Goal: Transaction & Acquisition: Purchase product/service

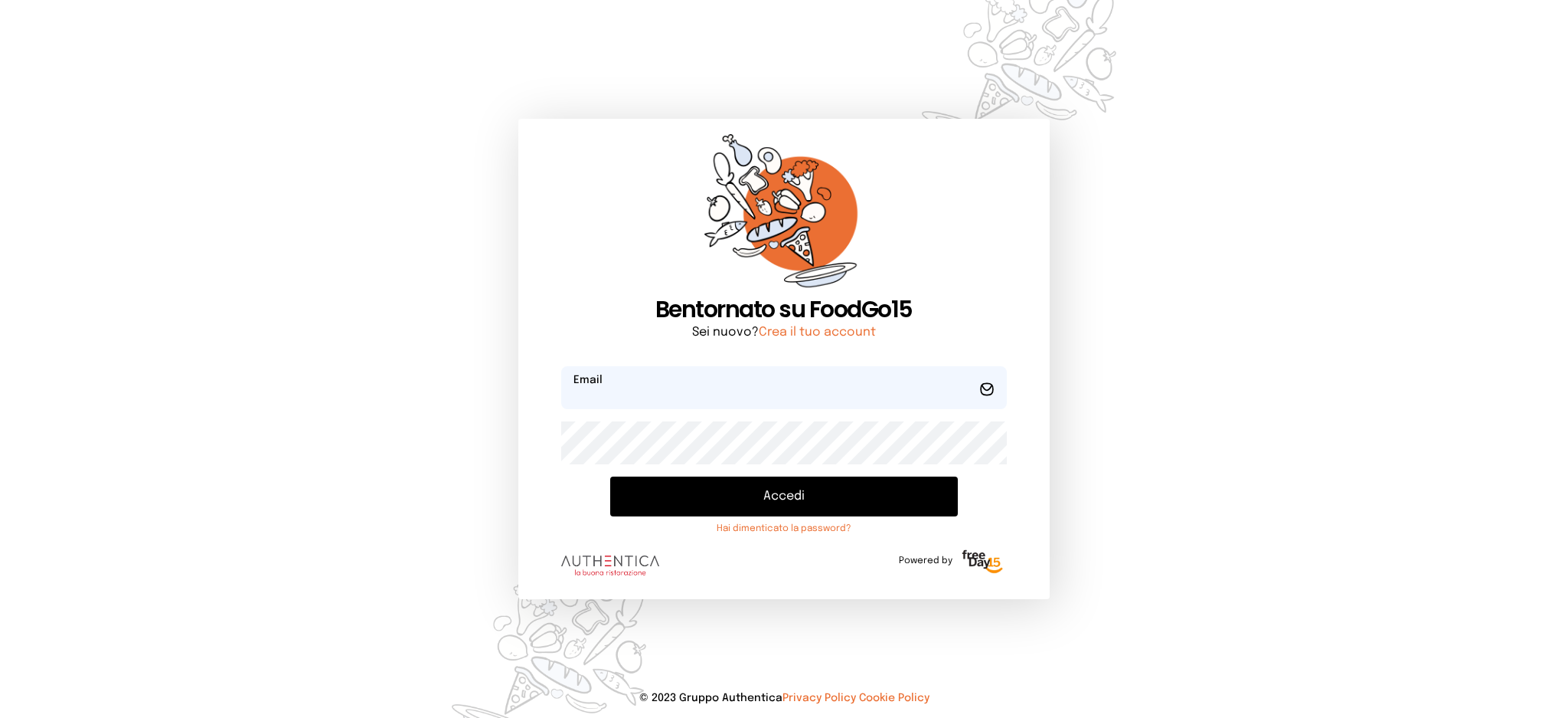
type input "**********"
click at [729, 495] on button "Accedi" at bounding box center [783, 496] width 347 height 39
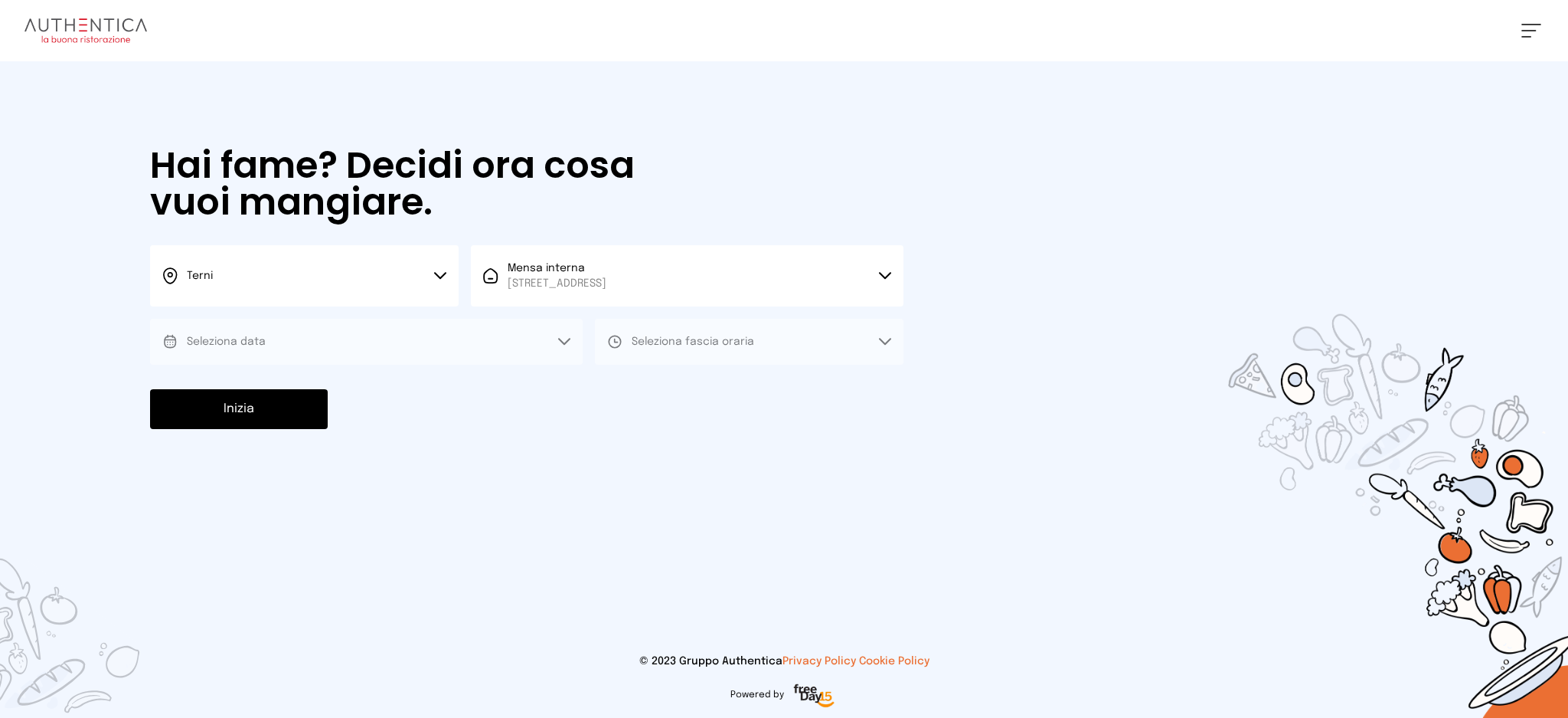
click at [422, 341] on button "Seleziona data" at bounding box center [367, 342] width 433 height 46
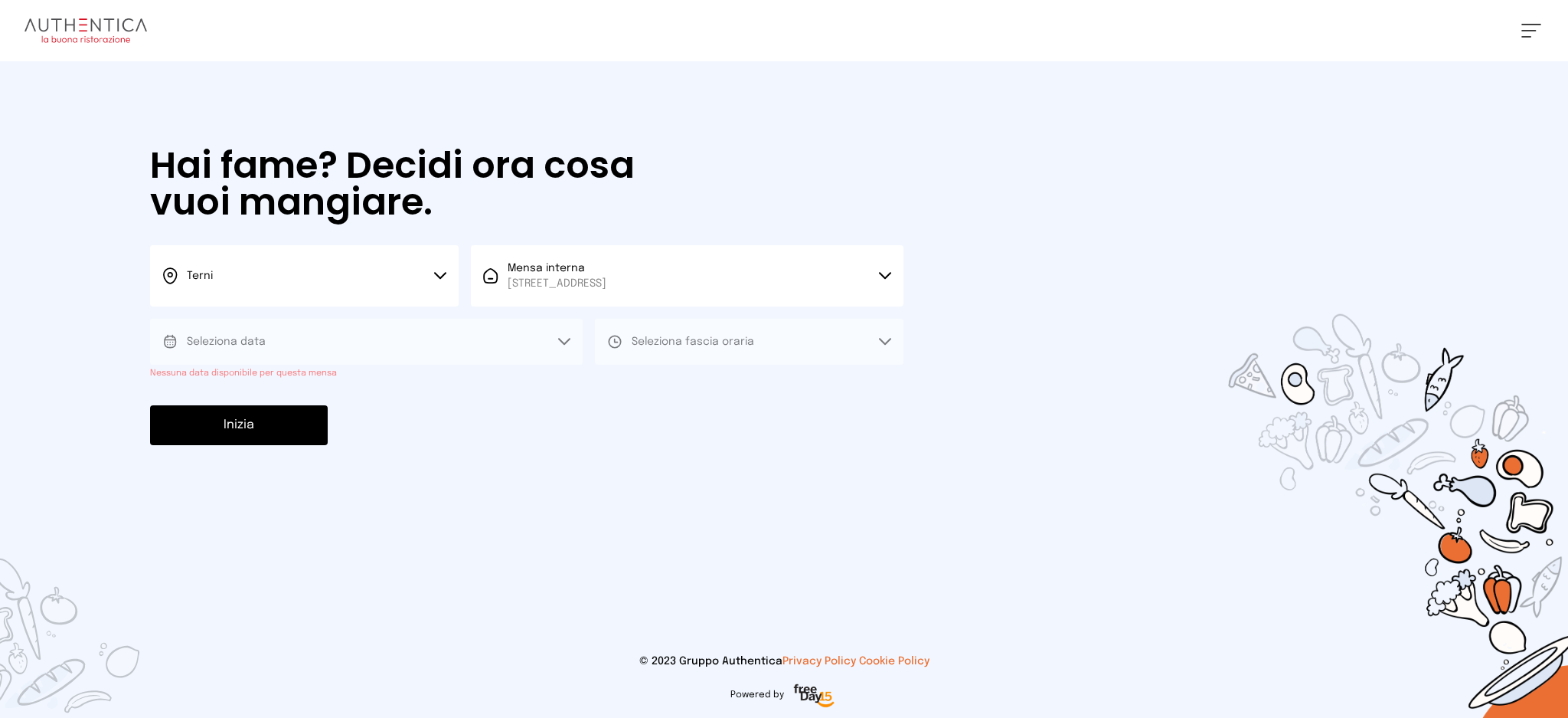
click at [417, 394] on div "Hai fame? Decidi ora cosa vuoi mangiare. Terni Scegli la città Terni Mensa inte…" at bounding box center [526, 296] width 784 height 470
click at [579, 528] on div "Hai fame? Decidi ora cosa vuoi mangiare. Terni Scegli la città Terni Mensa inte…" at bounding box center [526, 296] width 784 height 470
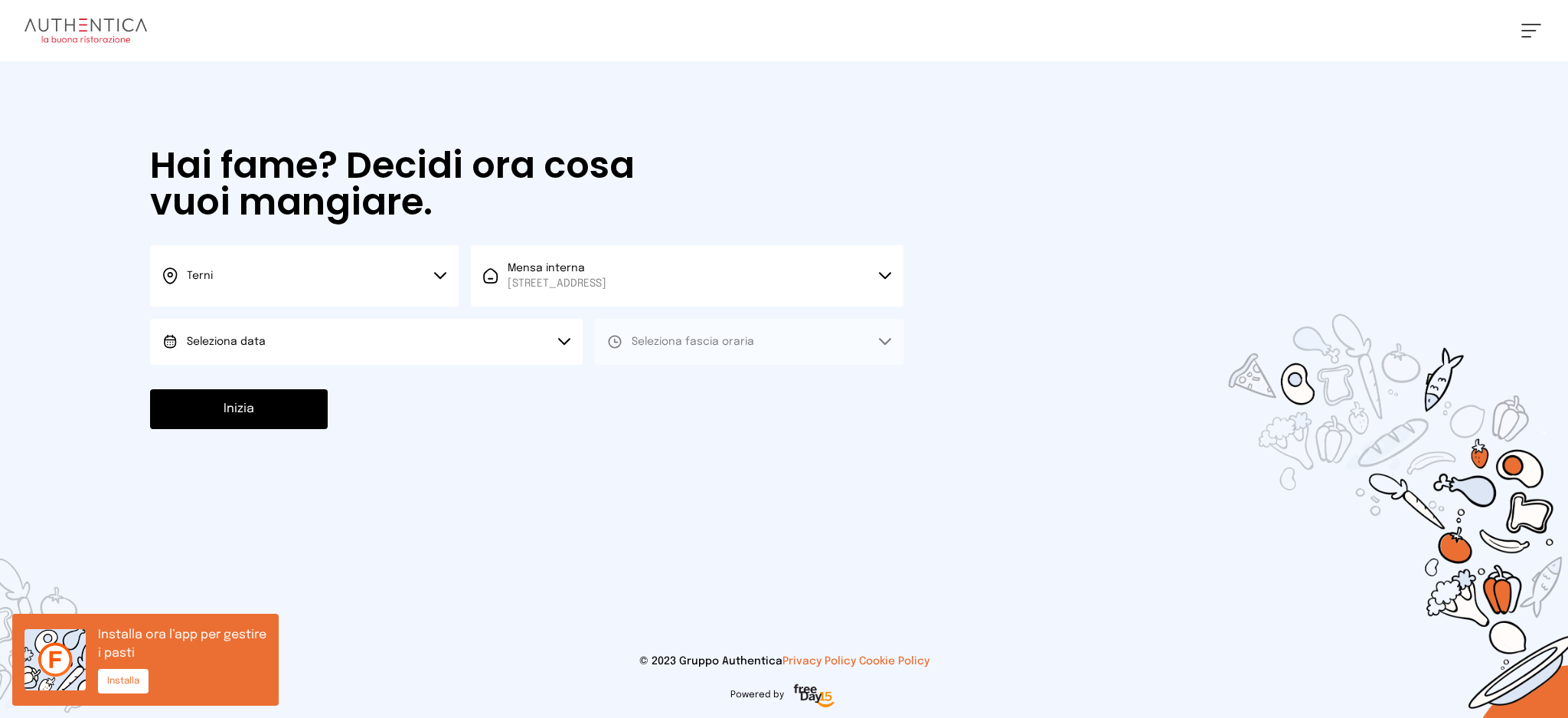
click at [373, 346] on button "Seleziona data" at bounding box center [367, 342] width 433 height 46
click at [395, 385] on li "[DATE], [DATE]" at bounding box center [367, 384] width 433 height 39
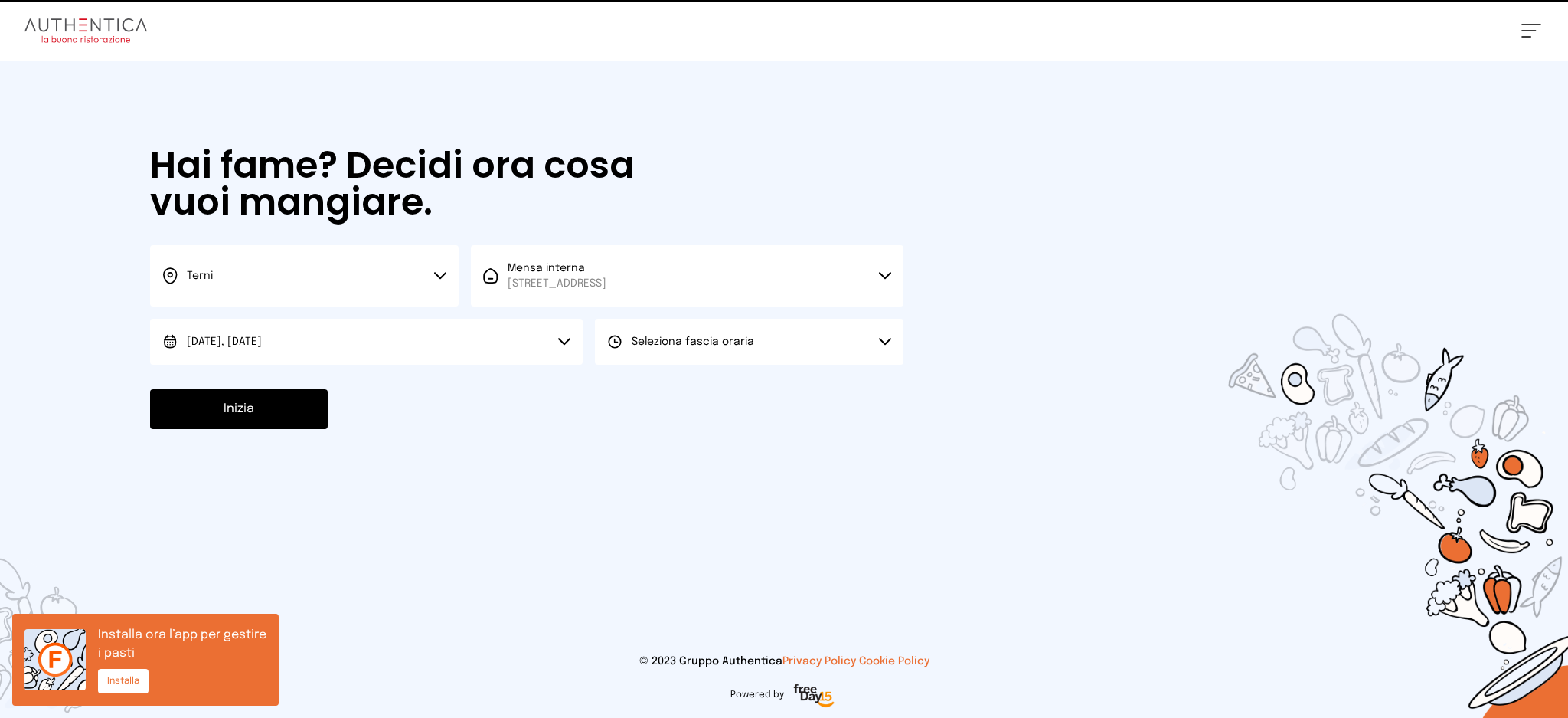
click at [760, 343] on button "Seleziona fascia oraria" at bounding box center [748, 342] width 309 height 46
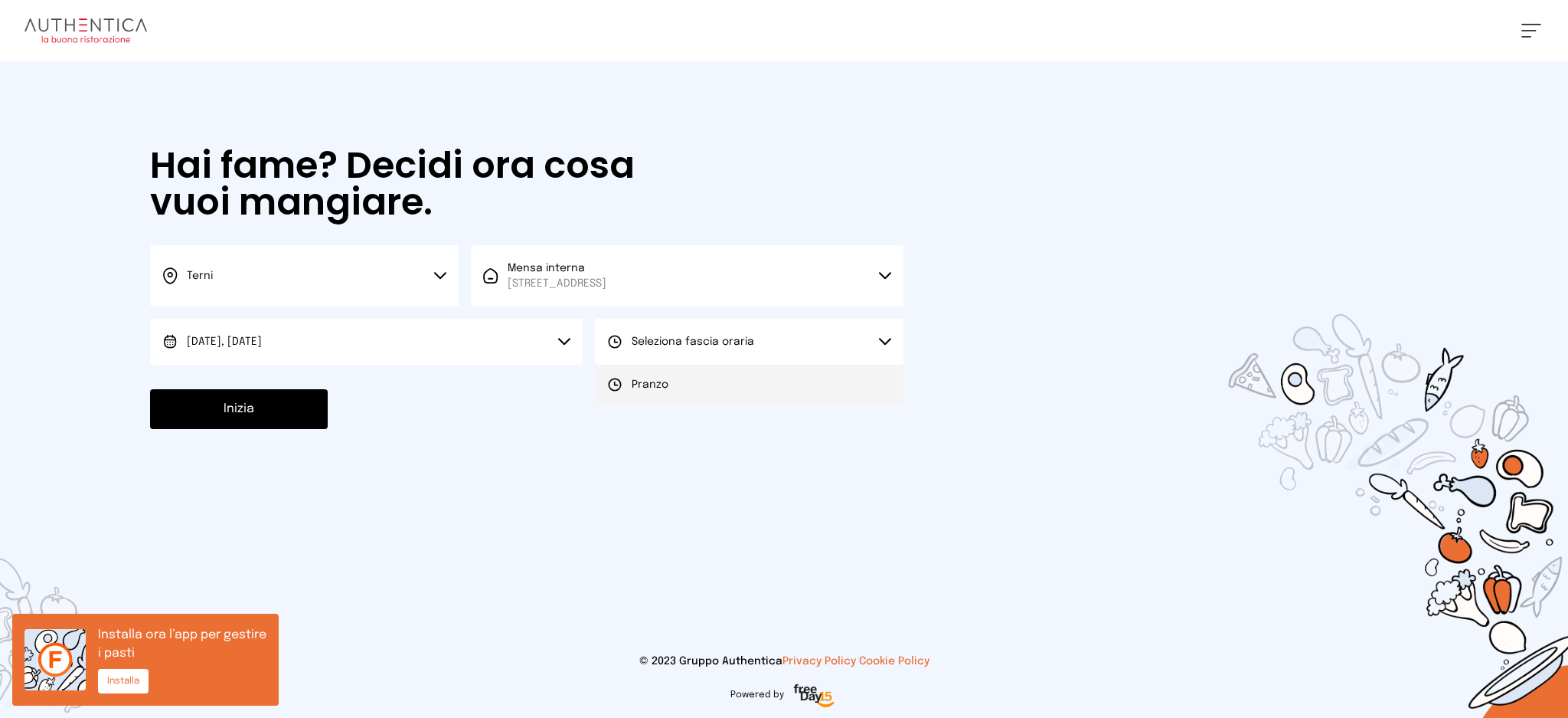
click at [738, 368] on li "Pranzo" at bounding box center [748, 384] width 309 height 39
click at [289, 399] on button "Inizia" at bounding box center [239, 408] width 178 height 39
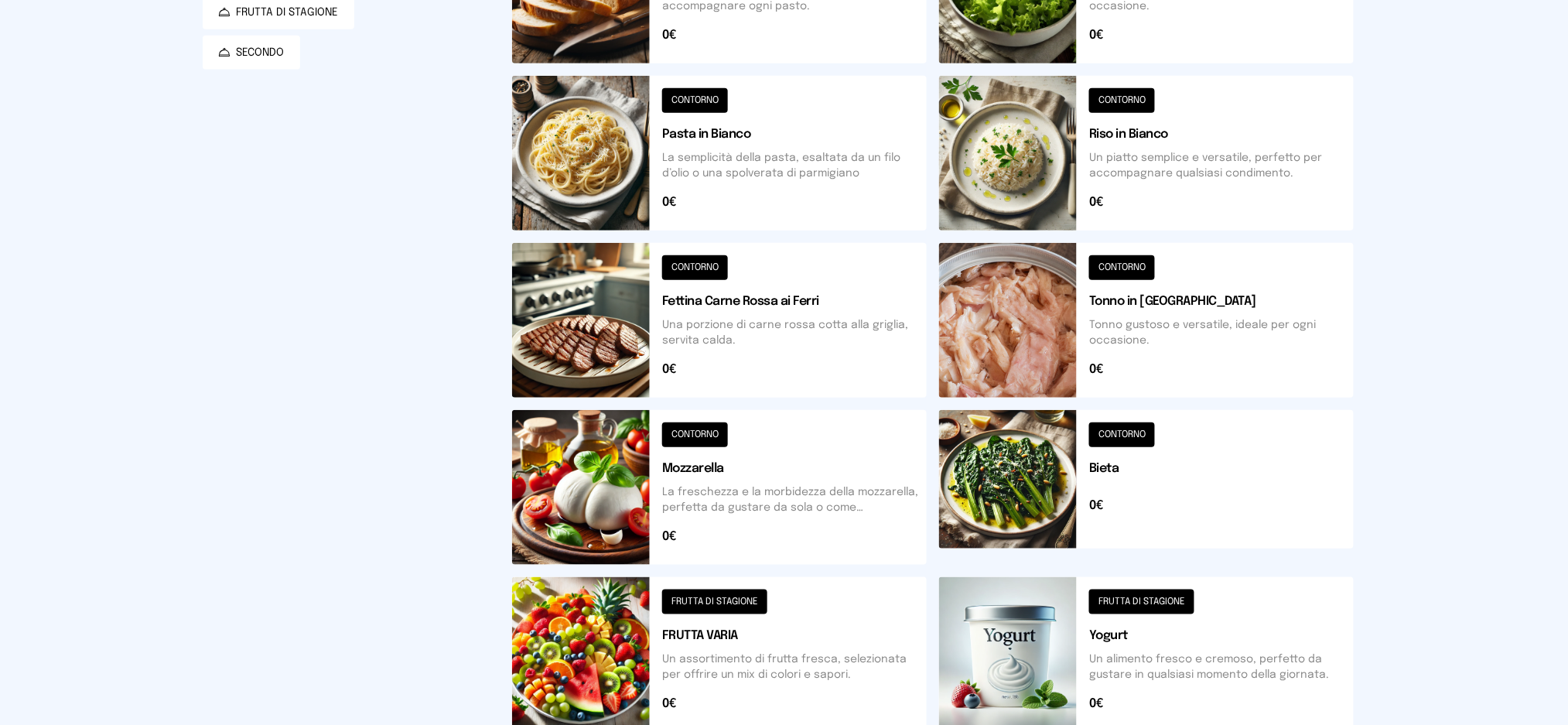
scroll to position [40, 0]
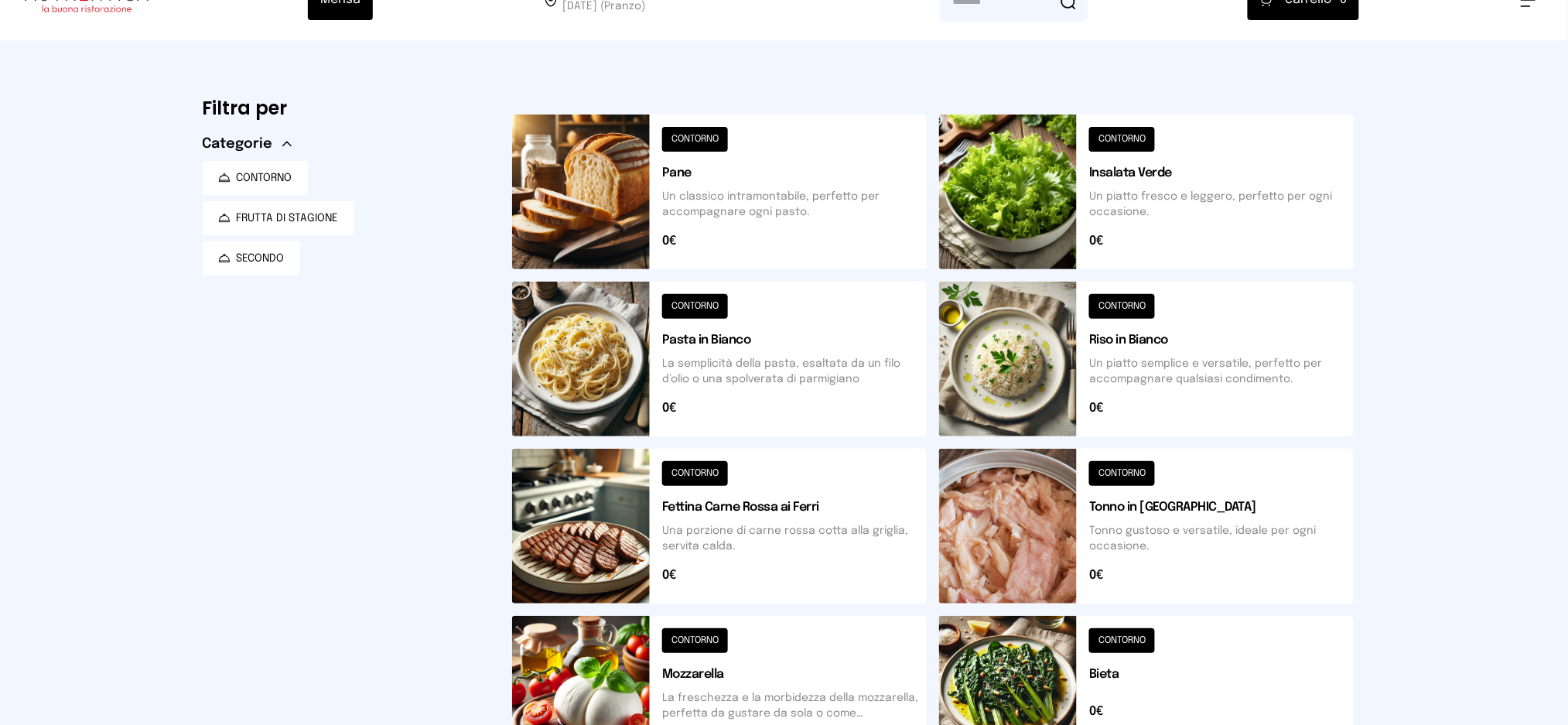
click at [1226, 318] on button at bounding box center [1146, 359] width 415 height 155
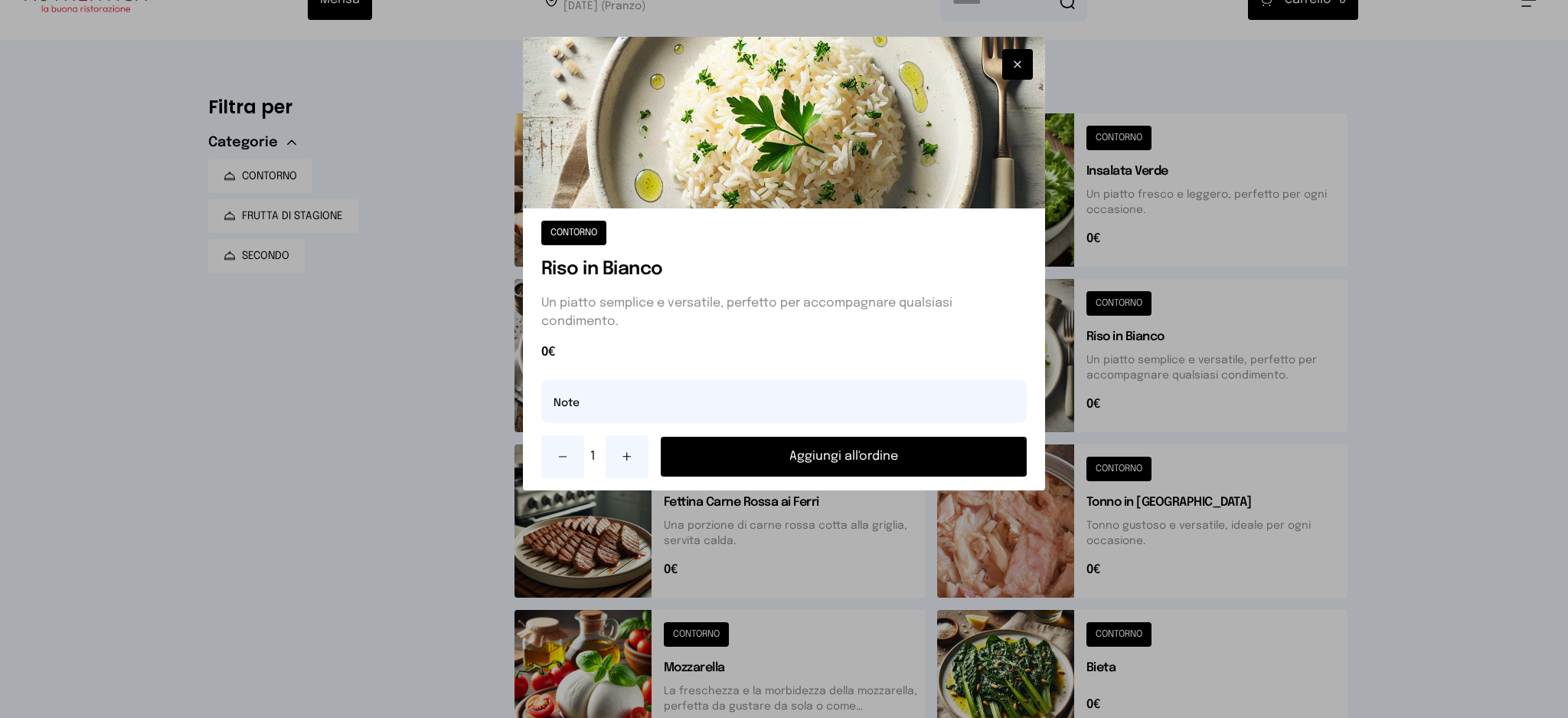
click at [850, 455] on button "Aggiungi all'ordine" at bounding box center [844, 456] width 367 height 39
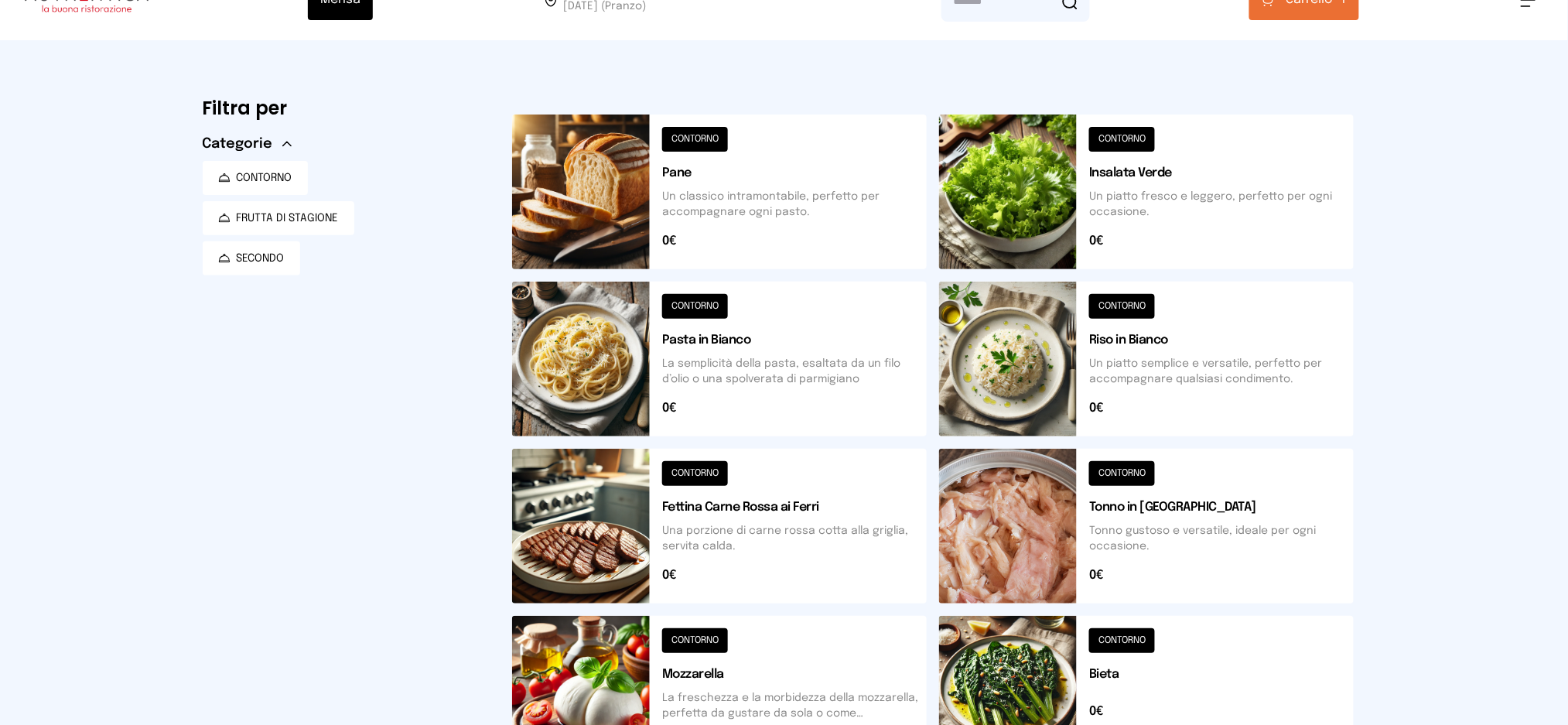
scroll to position [453, 0]
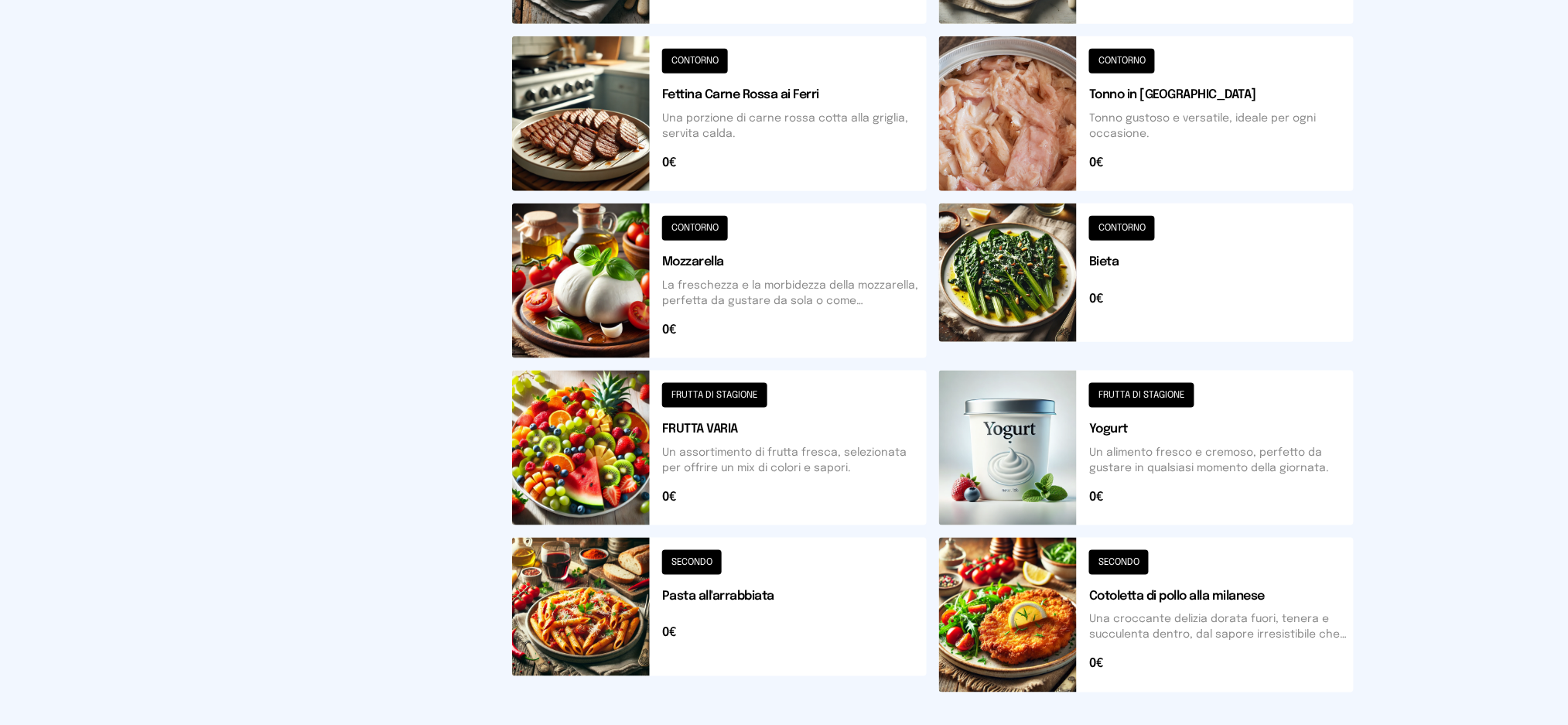
click at [1205, 593] on button at bounding box center [1146, 614] width 415 height 155
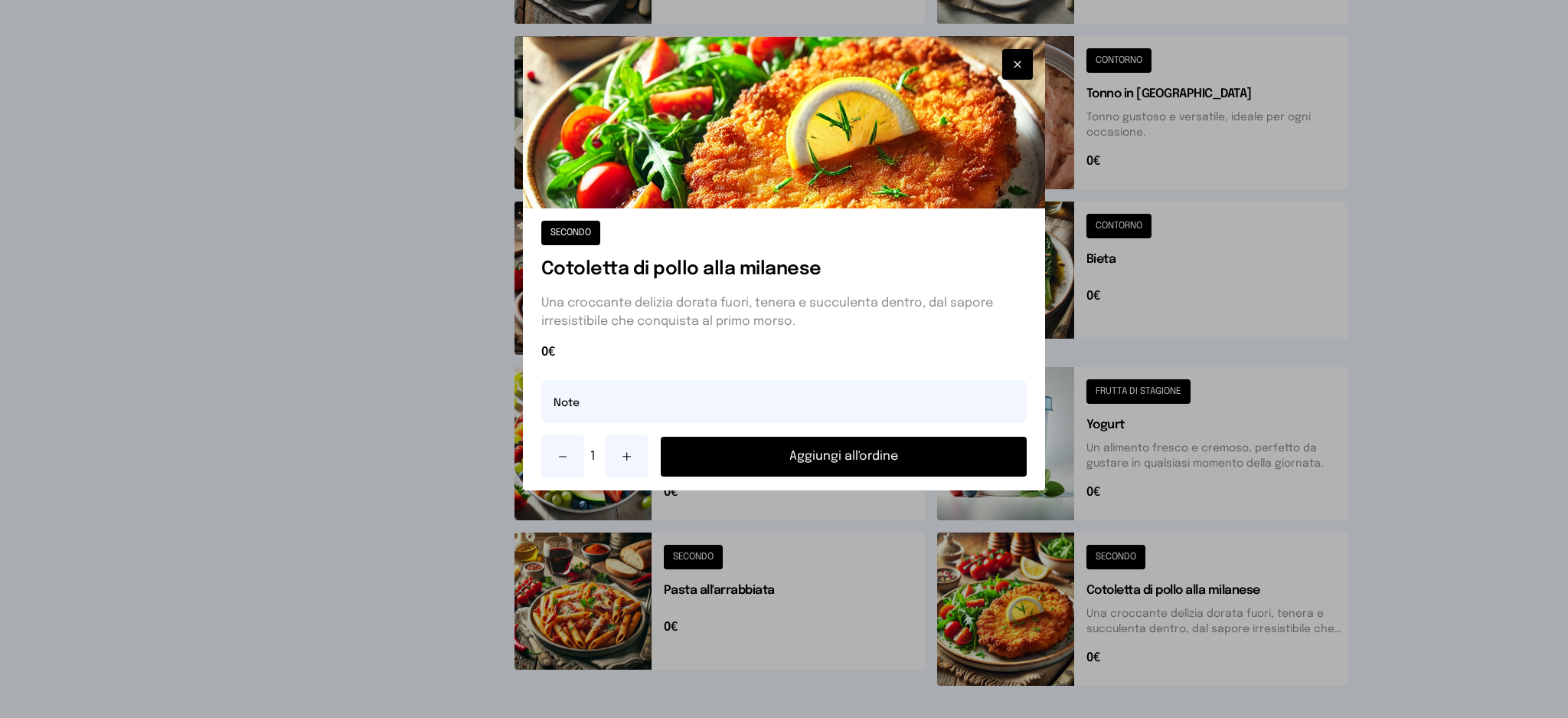
click at [898, 469] on button "Aggiungi all'ordine" at bounding box center [844, 456] width 367 height 39
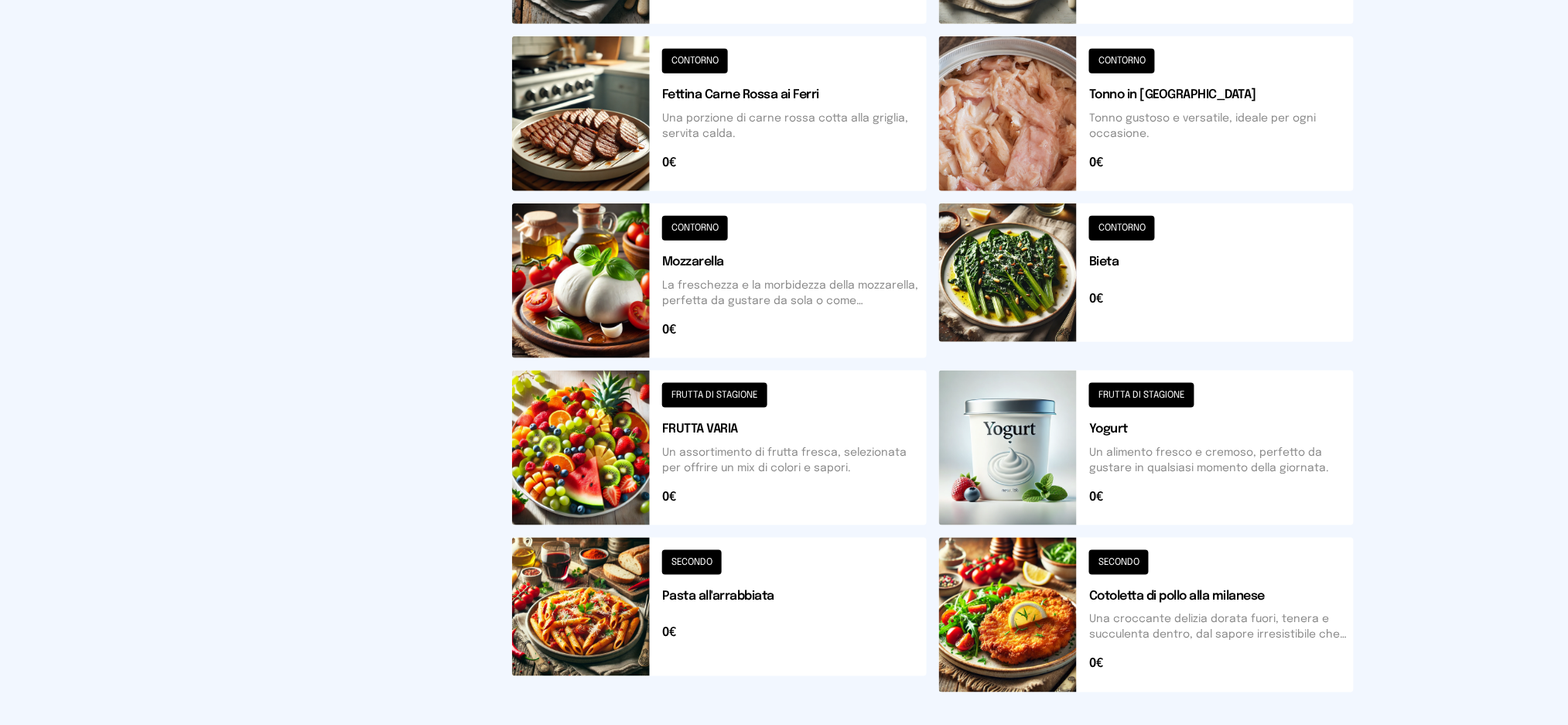
scroll to position [0, 0]
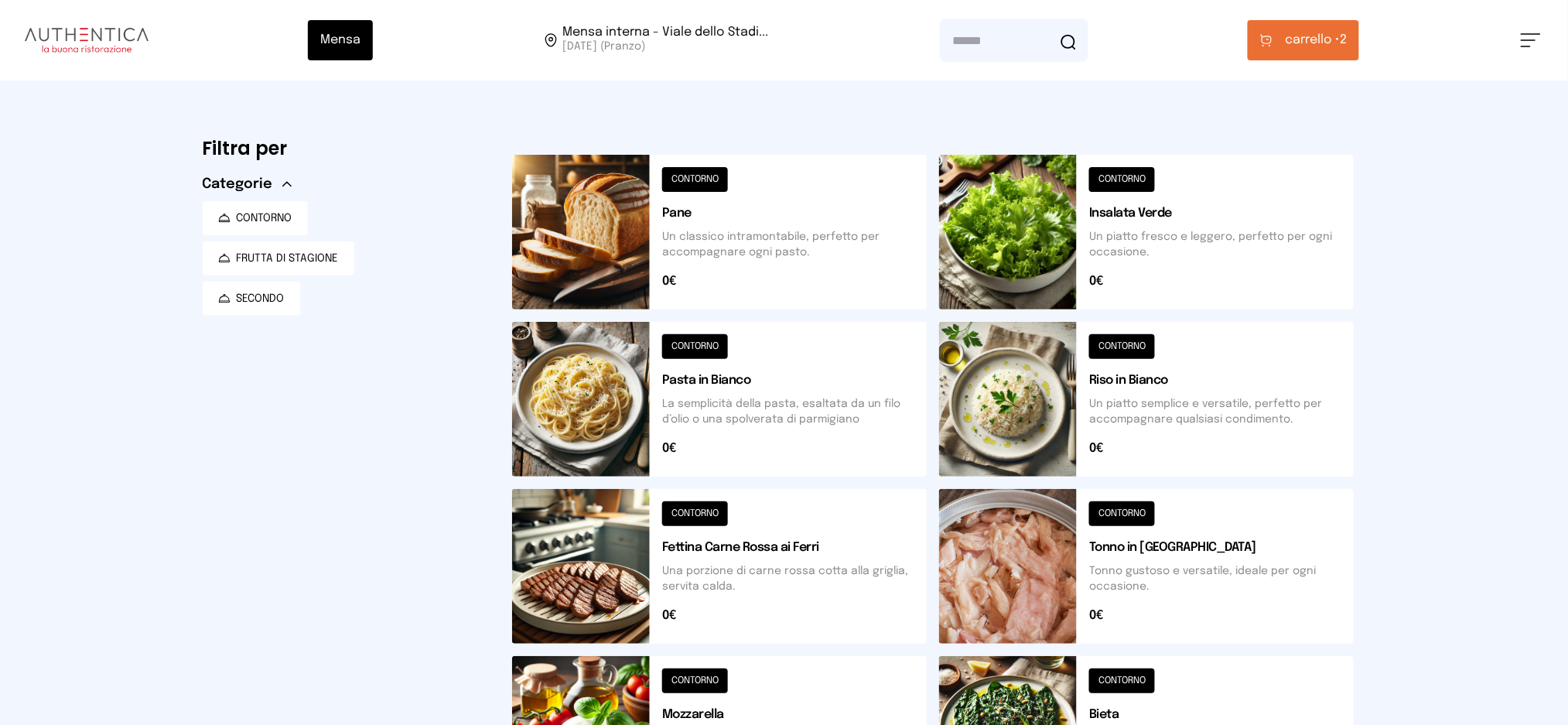
click at [1300, 49] on span "carrello •" at bounding box center [1312, 40] width 55 height 18
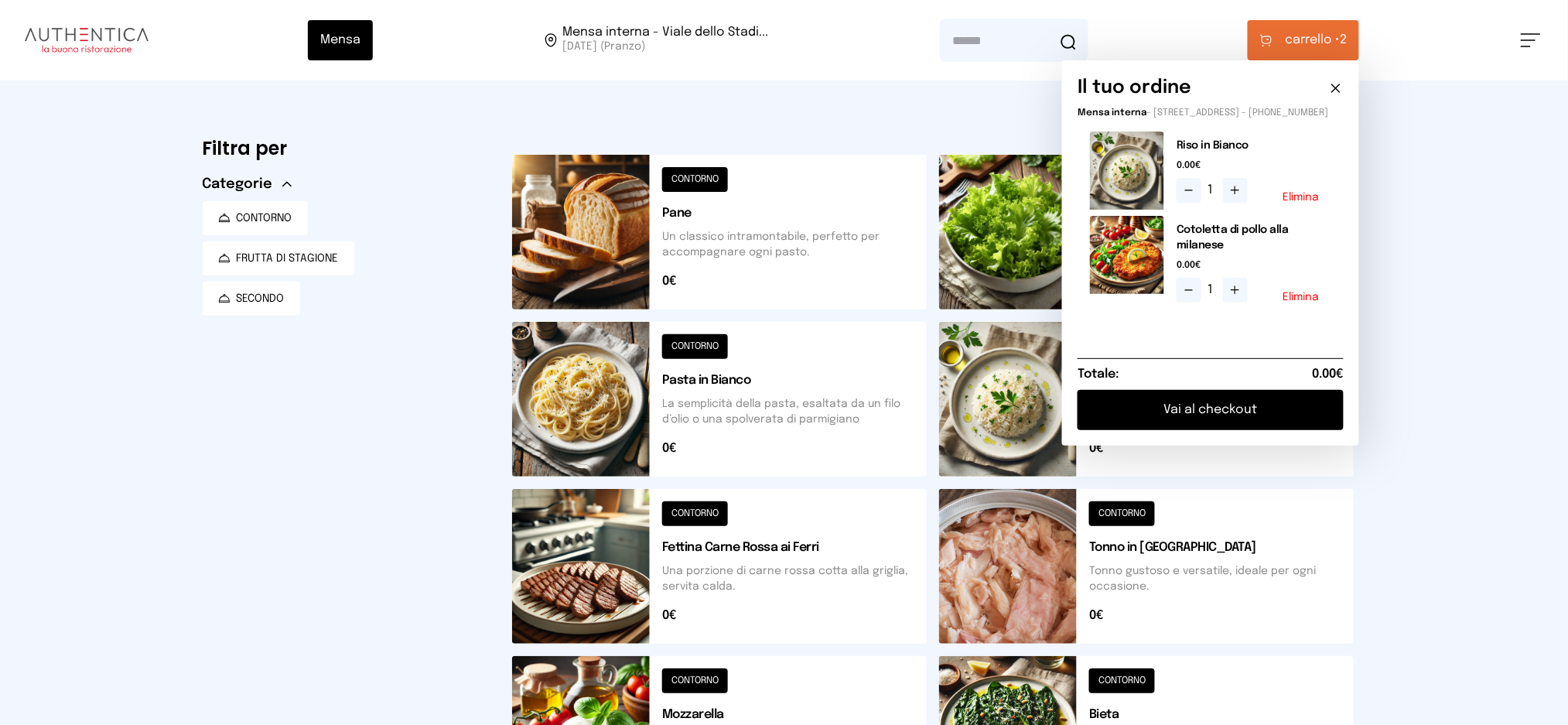
click at [1192, 409] on button "Vai al checkout" at bounding box center [1211, 409] width 266 height 40
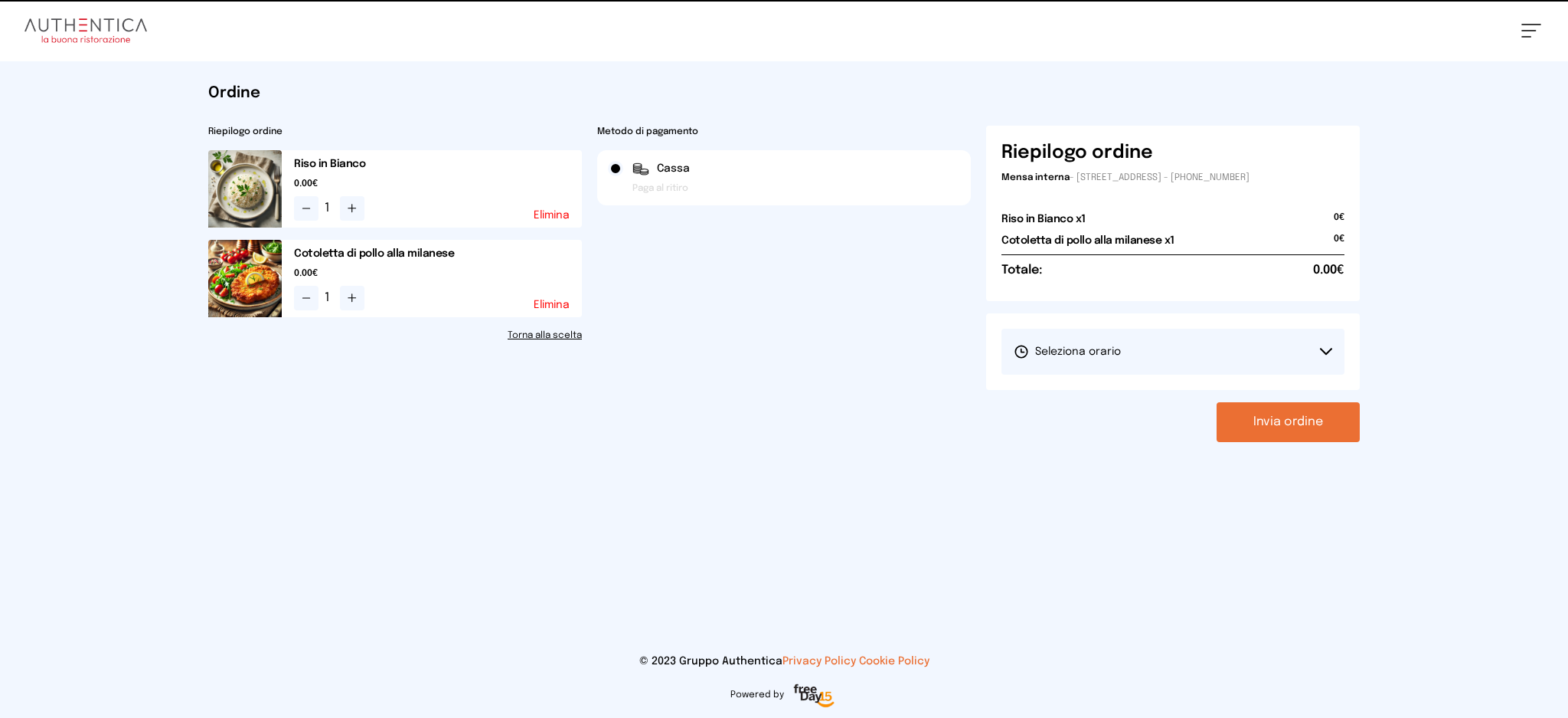
click at [1036, 342] on button "Seleziona orario" at bounding box center [1173, 351] width 343 height 46
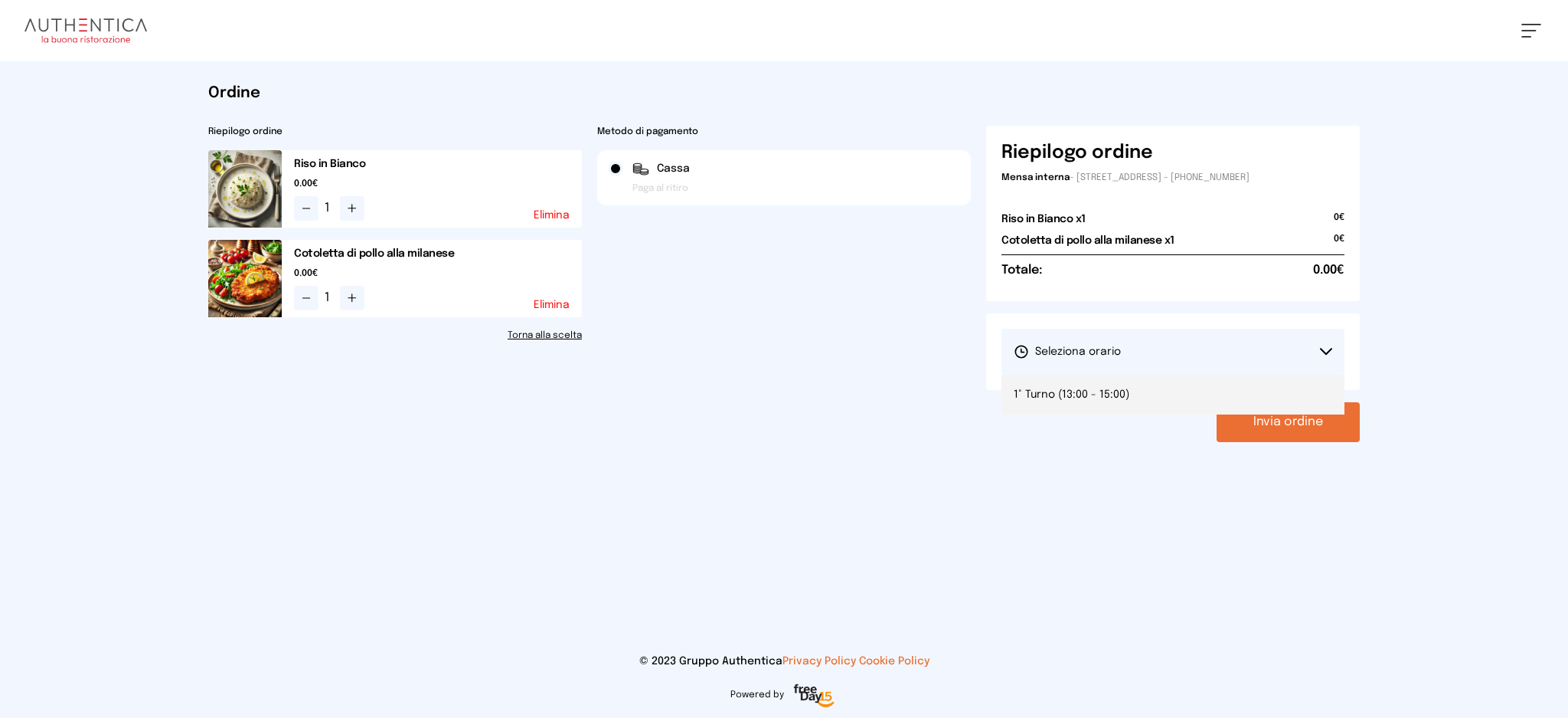
click at [1062, 387] on span "1° Turno (13:00 - 15:00)" at bounding box center [1072, 395] width 115 height 15
click at [1280, 421] on button "Invia ordine" at bounding box center [1288, 422] width 143 height 39
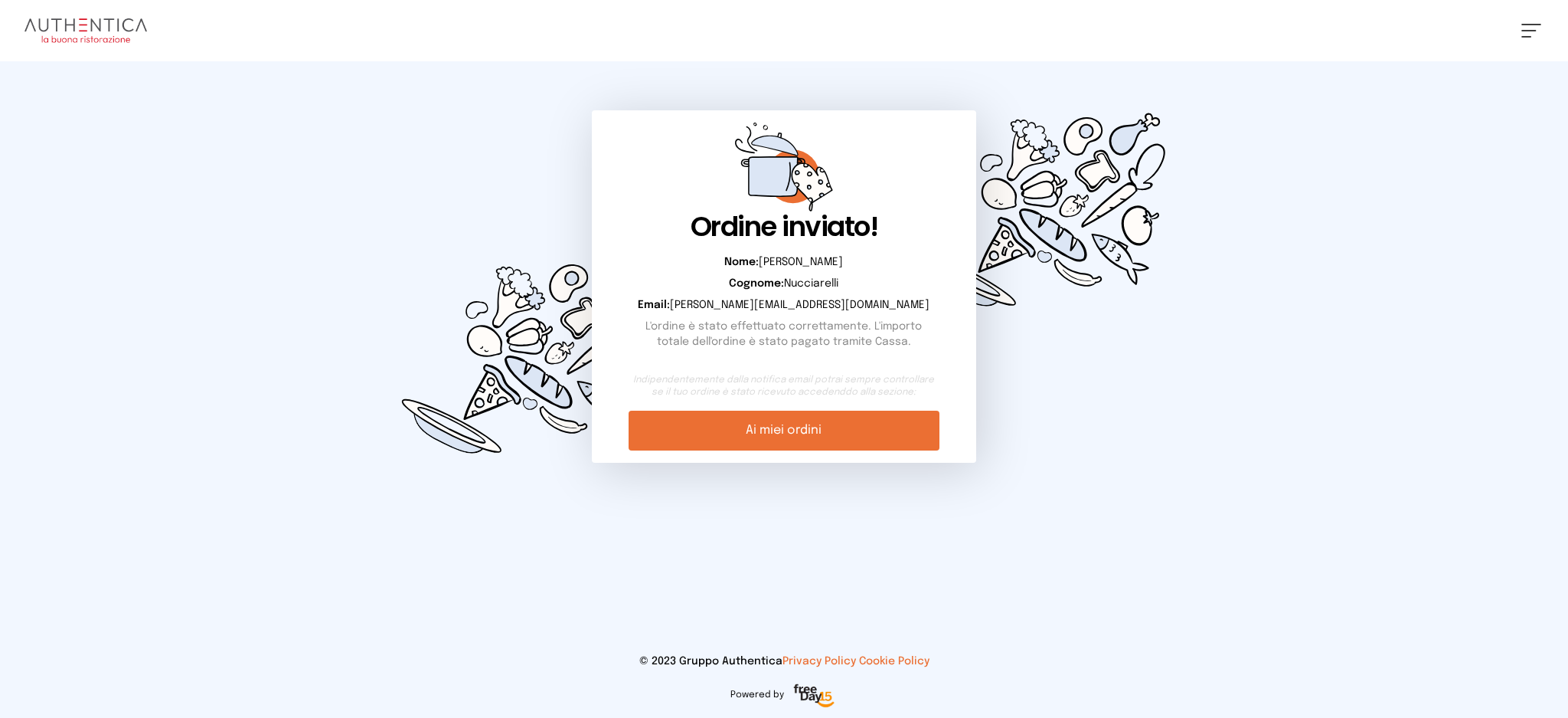
click at [755, 435] on link "Ai miei ordini" at bounding box center [783, 430] width 310 height 39
